Goal: Navigation & Orientation: Find specific page/section

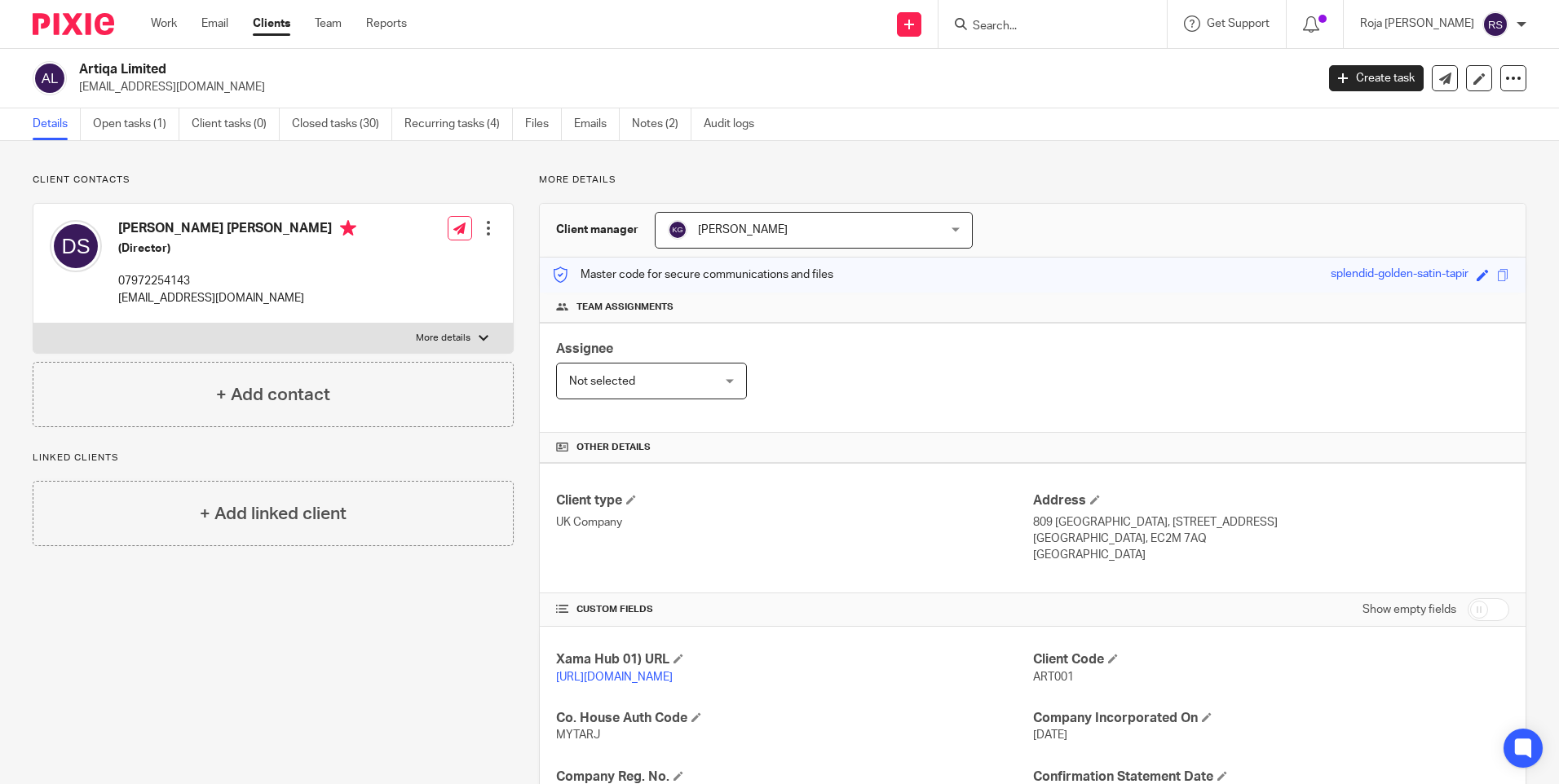
scroll to position [326, 0]
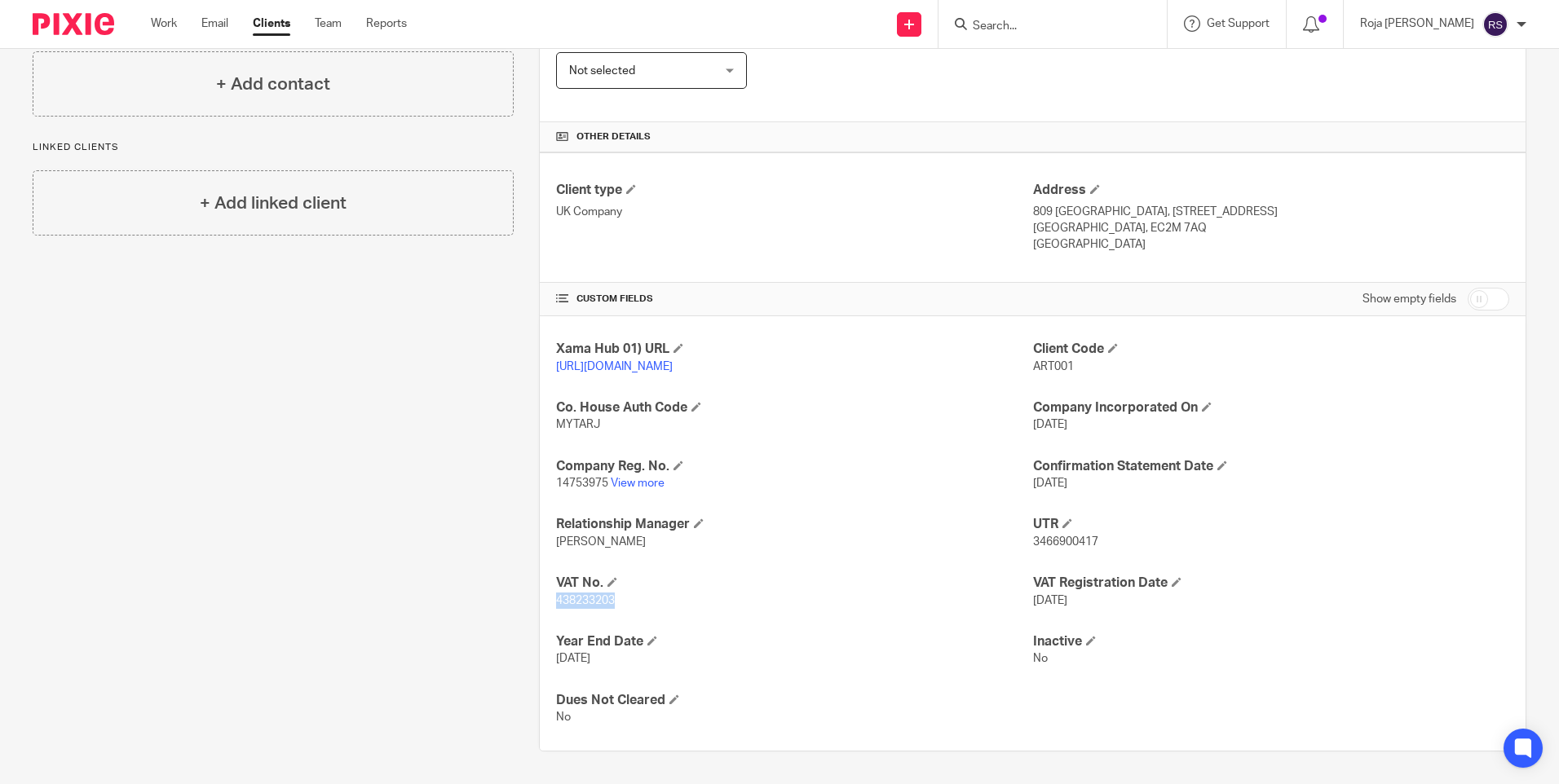
drag, startPoint x: 69, startPoint y: 19, endPoint x: 101, endPoint y: 21, distance: 32.1
click at [72, 19] on img at bounding box center [73, 24] width 81 height 22
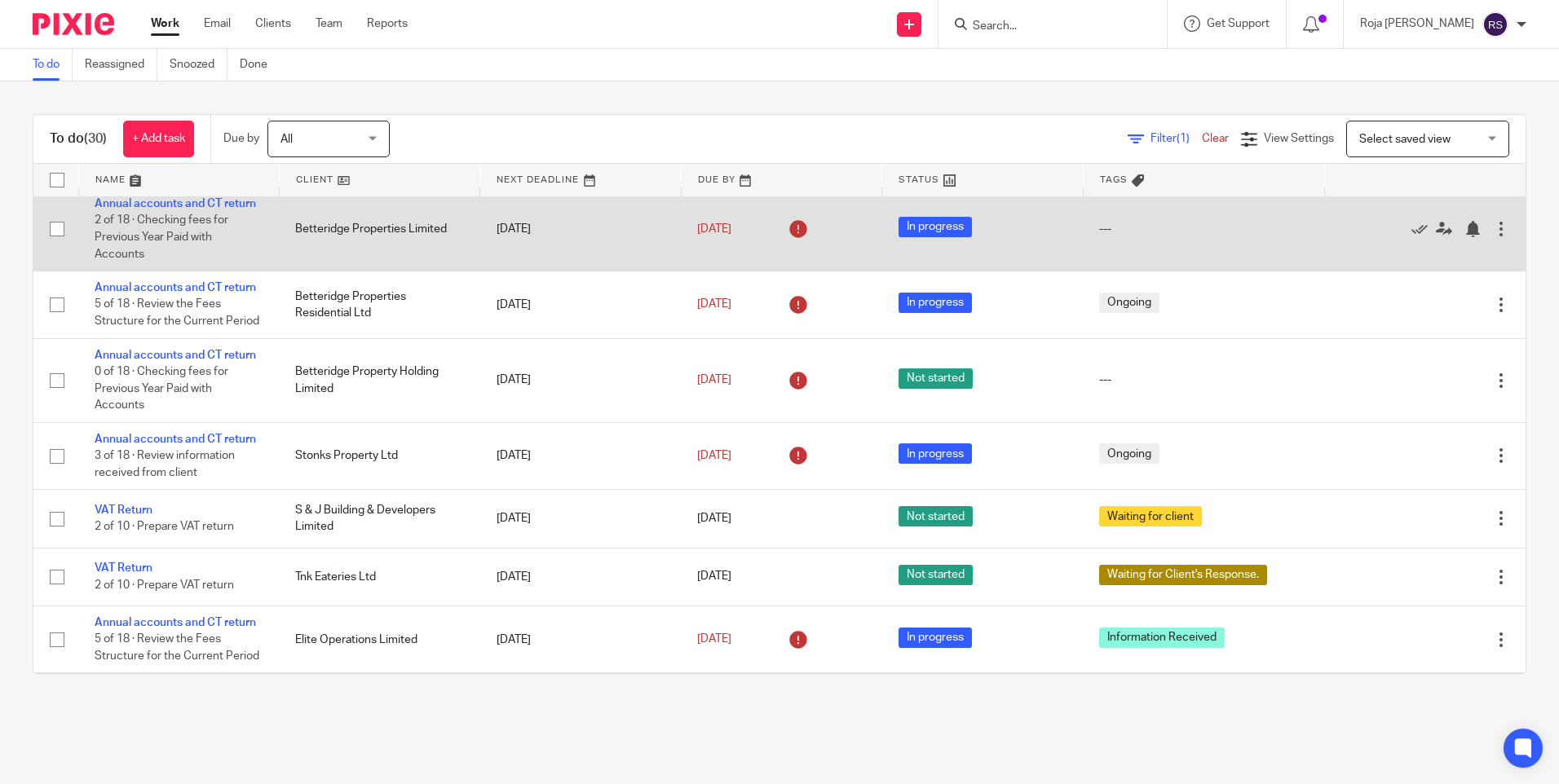
scroll to position [1082, 0]
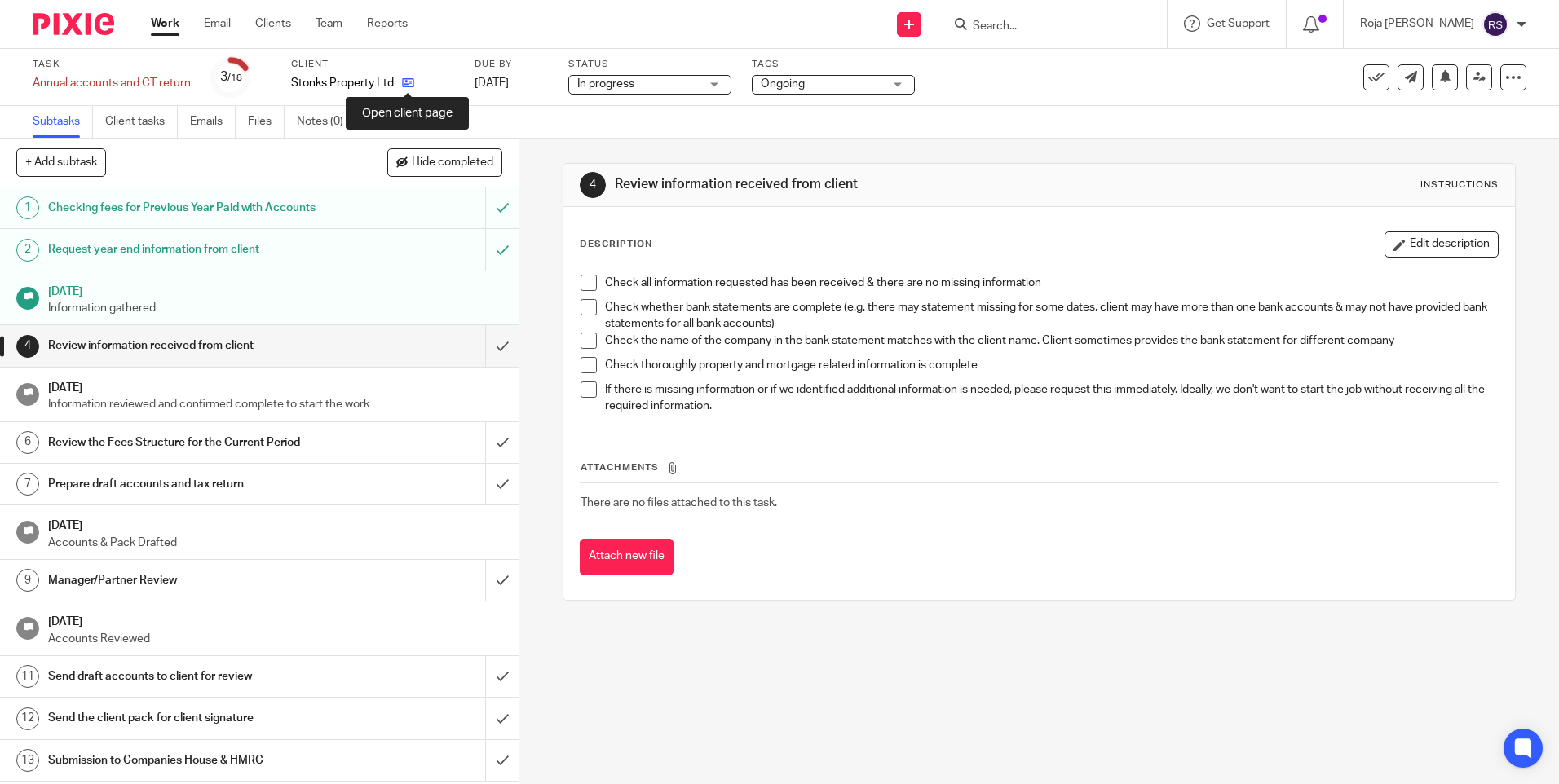
click at [409, 77] on icon at bounding box center [408, 83] width 12 height 12
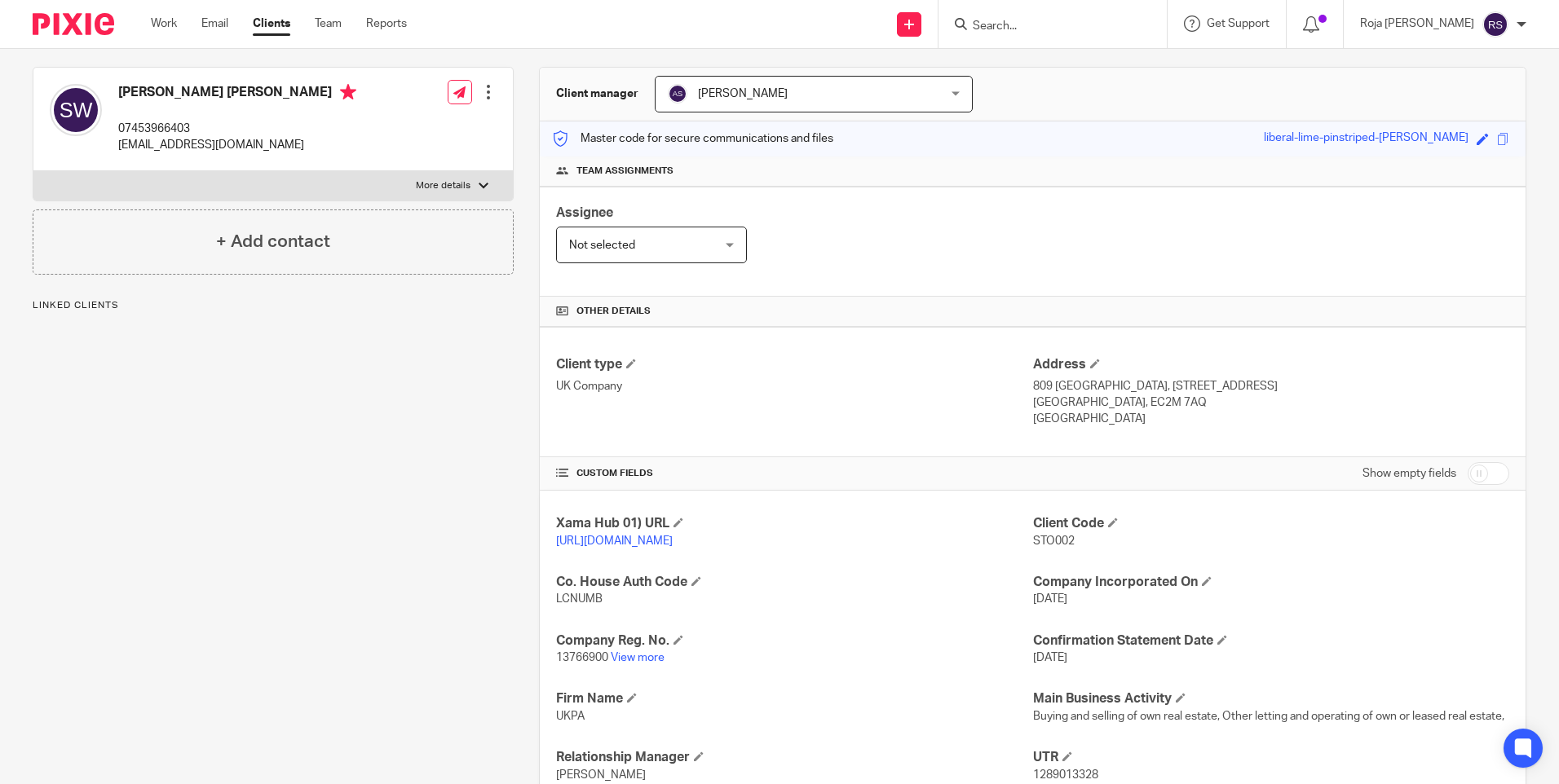
scroll to position [343, 0]
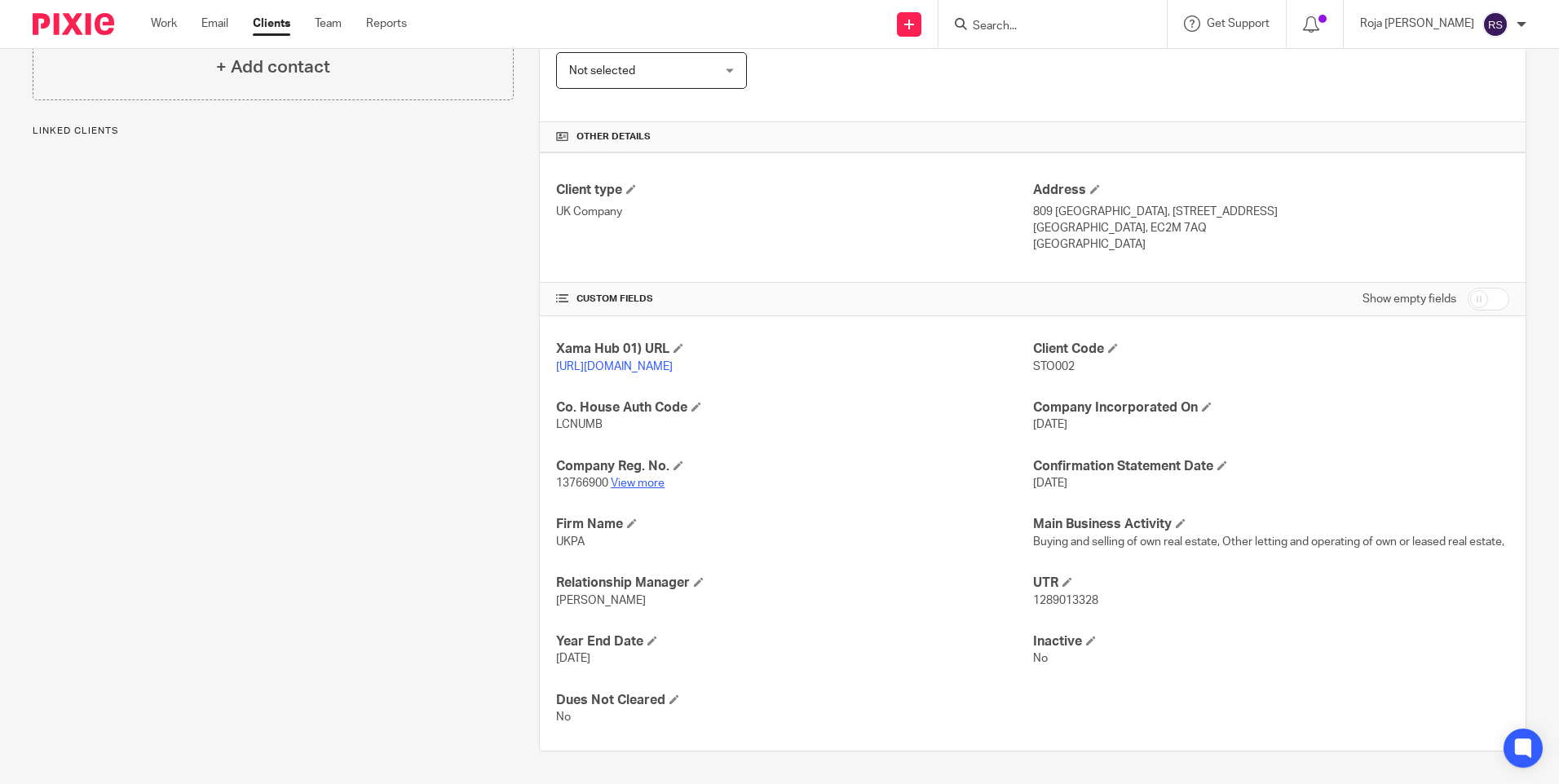
click at [631, 478] on link "View more" at bounding box center [637, 483] width 54 height 11
